Goal: Use online tool/utility: Utilize a website feature to perform a specific function

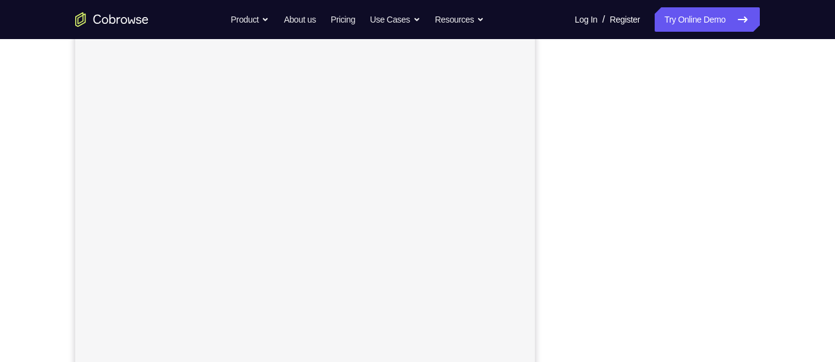
scroll to position [186, 0]
click at [791, 105] on div "Your Support Agent Your Customer Web iOS Android Next Steps We’d be happy to gi…" at bounding box center [417, 256] width 782 height 806
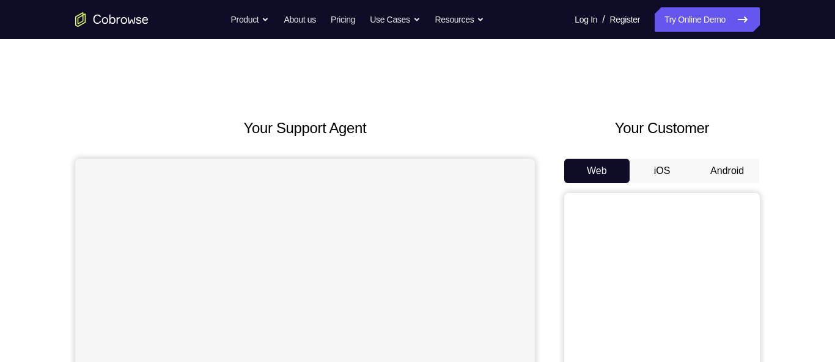
click at [724, 170] on button "Android" at bounding box center [726, 171] width 65 height 24
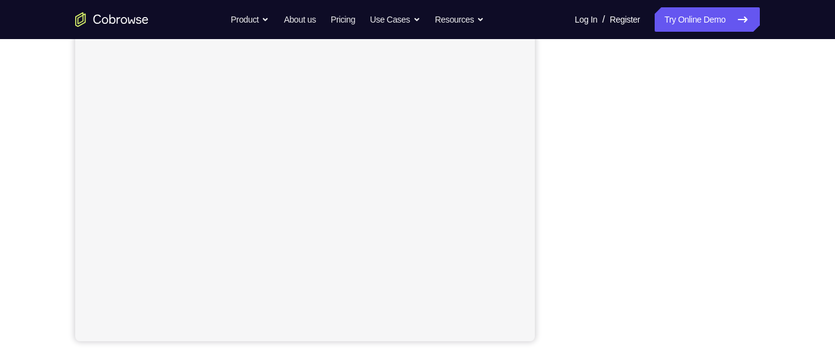
scroll to position [226, 0]
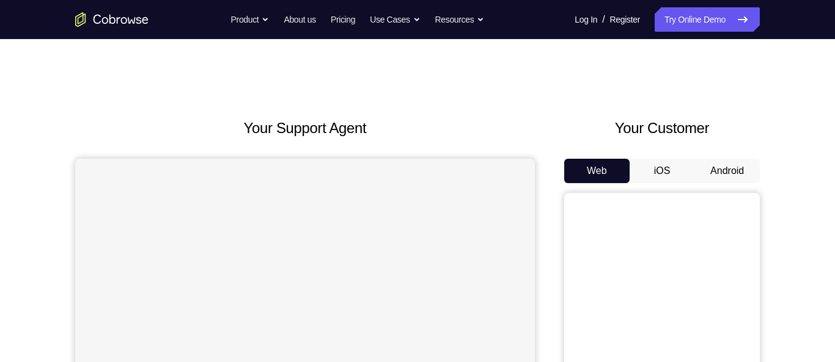
click at [708, 163] on button "Android" at bounding box center [726, 171] width 65 height 24
